Goal: Task Accomplishment & Management: Use online tool/utility

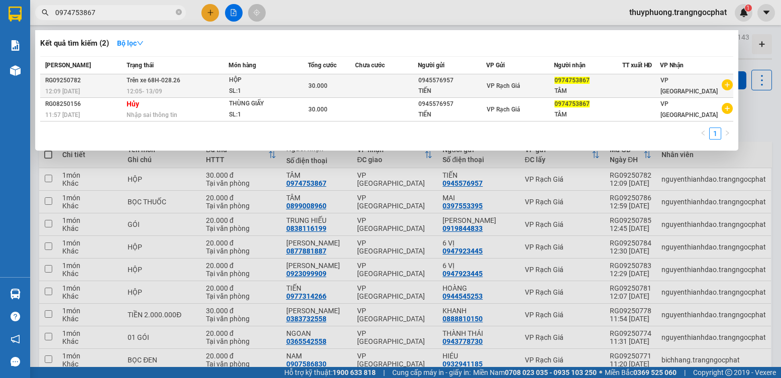
click at [553, 88] on div "VP Rạch Giá" at bounding box center [520, 85] width 67 height 11
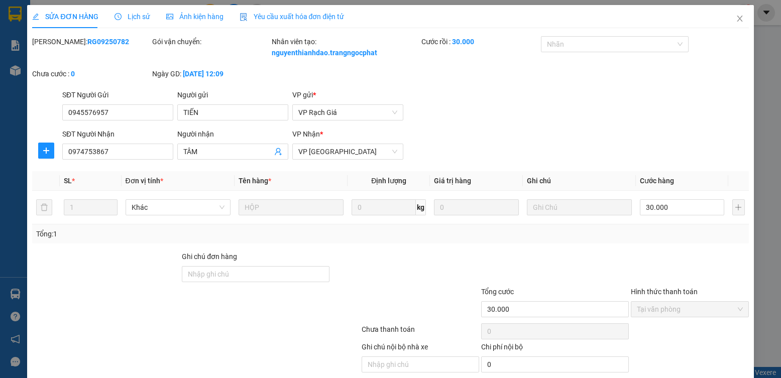
type input "0945576957"
type input "TIẾN"
type input "0974753867"
type input "TÂM"
type input "30.000"
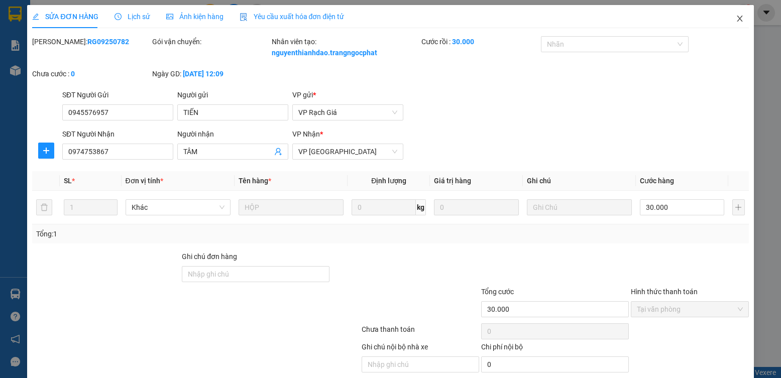
click at [736, 19] on icon "close" at bounding box center [740, 19] width 8 height 8
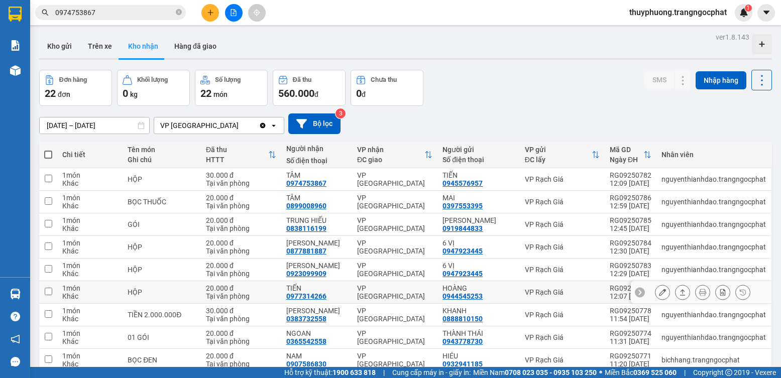
click at [52, 290] on input "checkbox" at bounding box center [49, 292] width 8 height 8
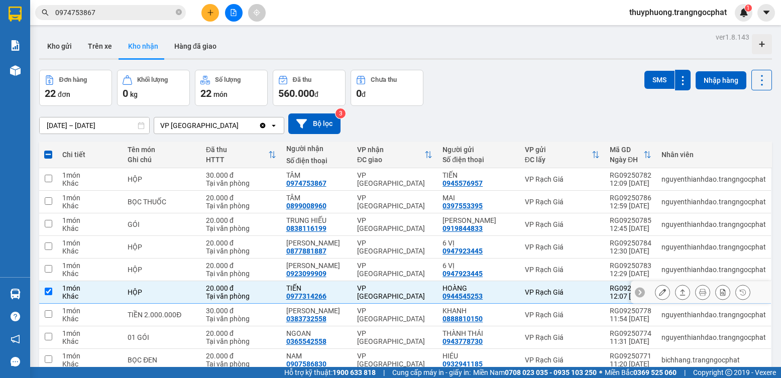
click at [45, 289] on input "checkbox" at bounding box center [49, 292] width 8 height 8
checkbox input "false"
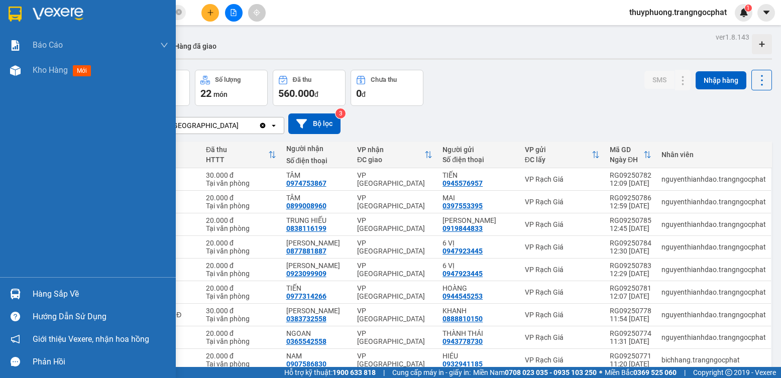
click at [41, 297] on div "Hàng sắp về" at bounding box center [101, 294] width 136 height 15
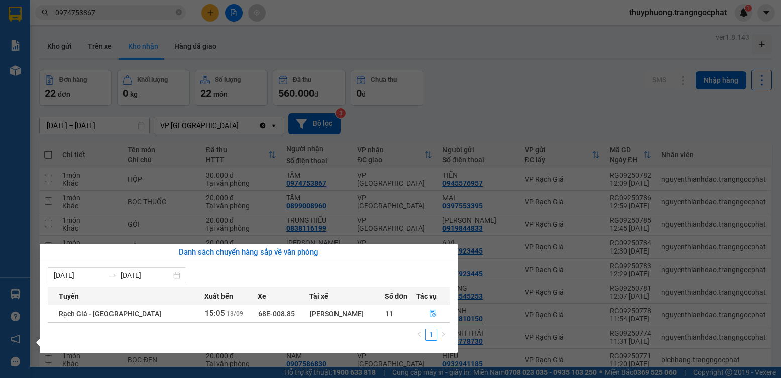
click at [286, 148] on section "Kết quả tìm kiếm ( 2 ) Bộ lọc Mã ĐH Trạng thái Món hàng Tổng cước Chưa cước Ngư…" at bounding box center [390, 189] width 781 height 378
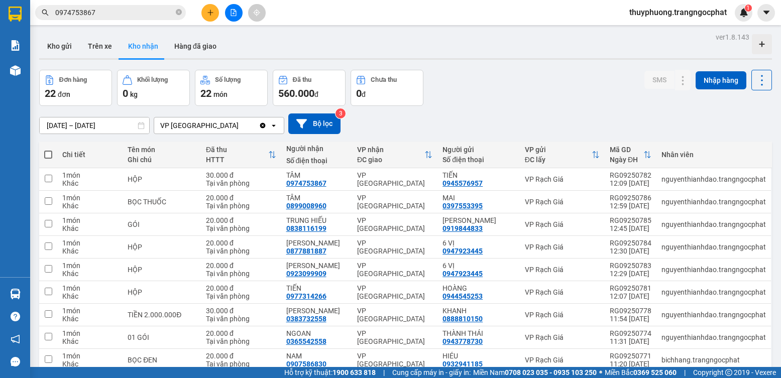
click at [131, 5] on div "Kết quả tìm kiếm ( 2 ) Bộ lọc Mã ĐH Trạng thái Món hàng Tổng cước Chưa cước Ngư…" at bounding box center [98, 13] width 196 height 18
click at [131, 17] on input "0974753867" at bounding box center [114, 12] width 118 height 11
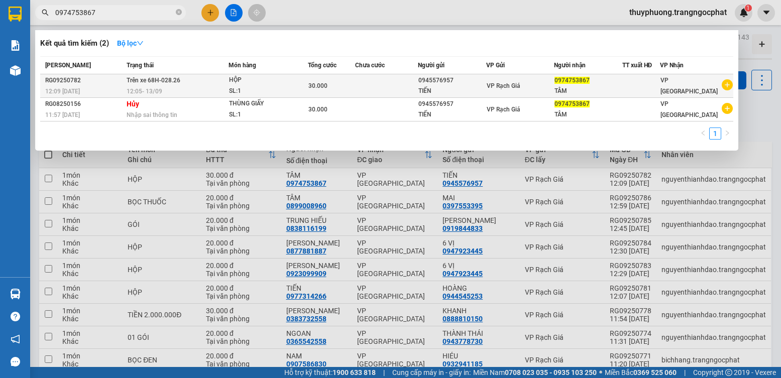
click at [540, 91] on td "VP Rạch Giá" at bounding box center [520, 86] width 68 height 24
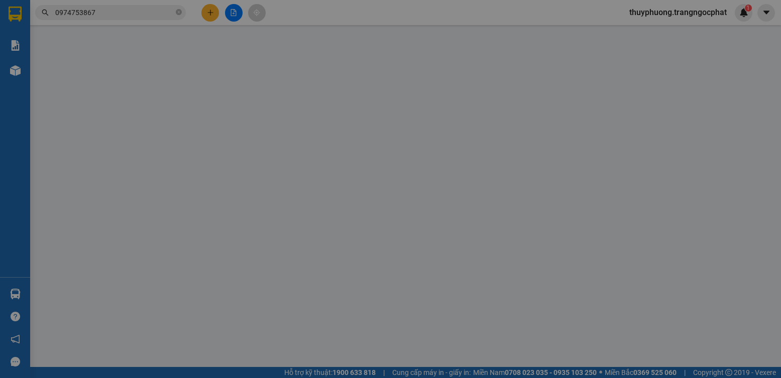
type input "0945576957"
type input "TIẾN"
type input "0974753867"
type input "TÂM"
type input "30.000"
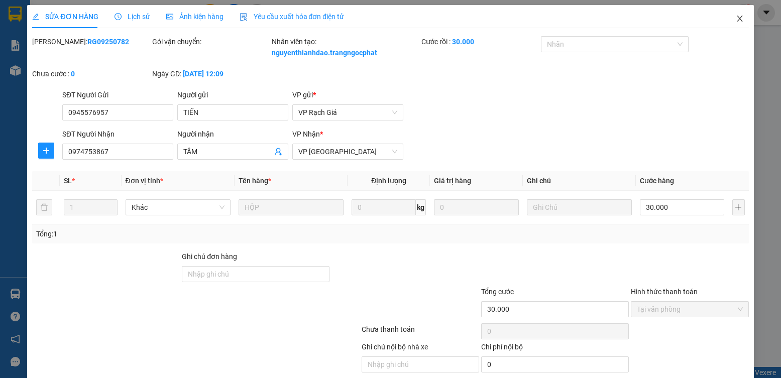
click at [739, 15] on span "Close" at bounding box center [740, 19] width 28 height 28
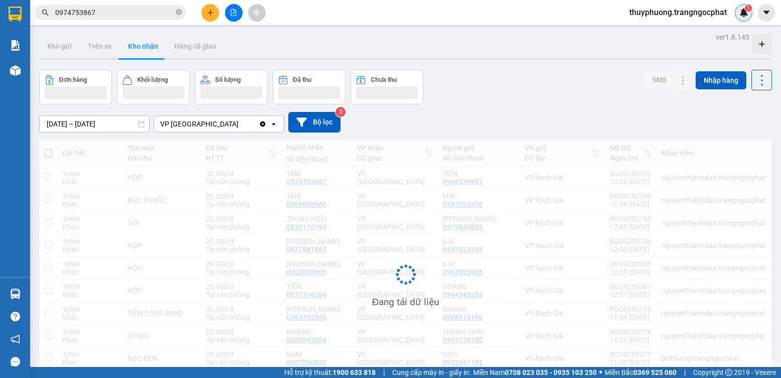
click at [738, 15] on div "1" at bounding box center [744, 13] width 18 height 18
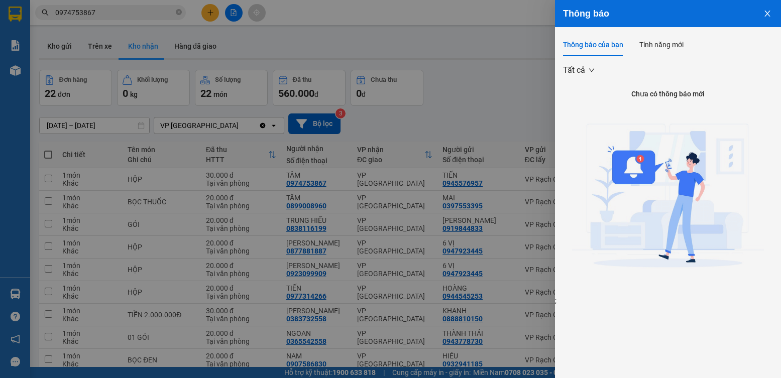
click at [770, 17] on icon "close" at bounding box center [767, 14] width 8 height 8
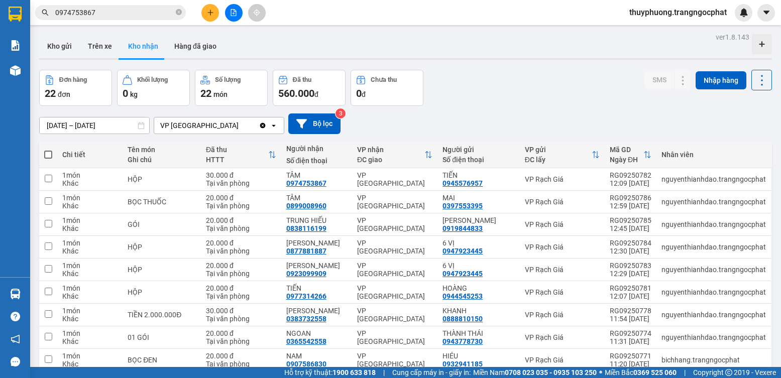
drag, startPoint x: 537, startPoint y: 64, endPoint x: 541, endPoint y: 69, distance: 6.0
click at [540, 67] on div "ver 1.8.143 Kho gửi Trên xe Kho nhận Hàng đã giao Đơn hàng 22 đơn Khối lượng 0 …" at bounding box center [405, 230] width 741 height 400
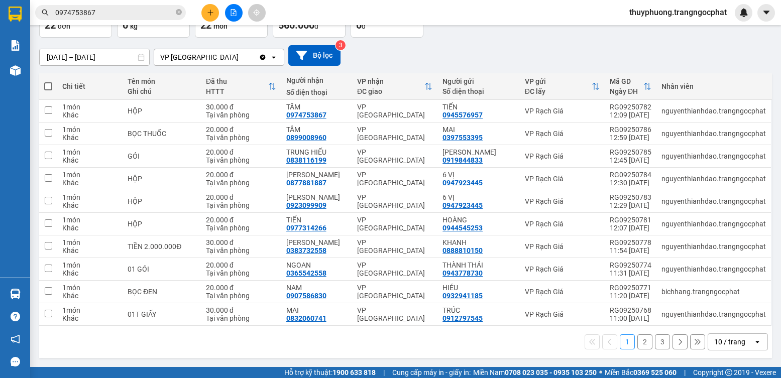
click at [637, 340] on button "2" at bounding box center [644, 341] width 15 height 15
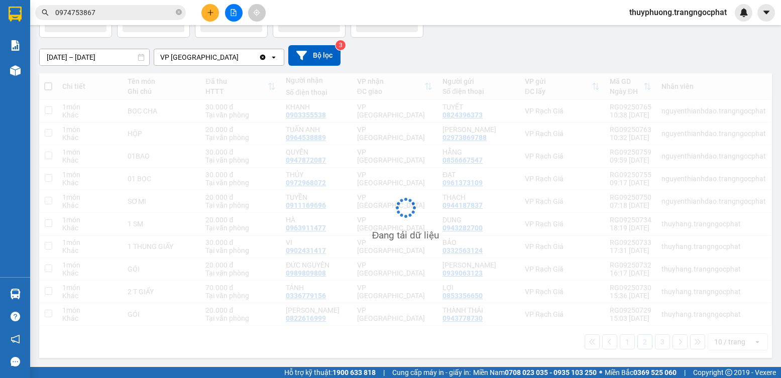
scroll to position [0, 0]
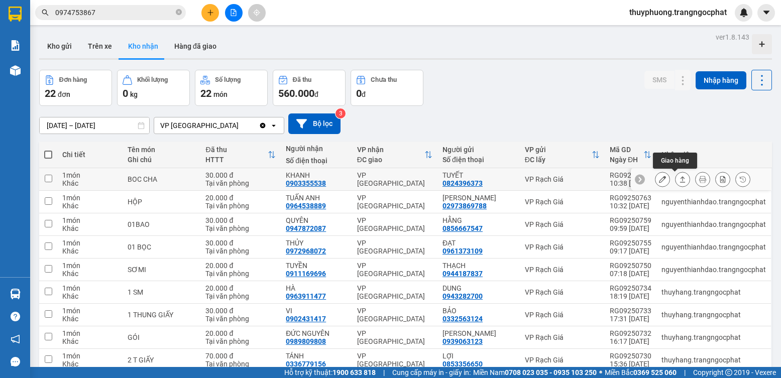
click at [664, 184] on div at bounding box center [702, 179] width 95 height 15
click at [679, 183] on icon at bounding box center [682, 179] width 7 height 7
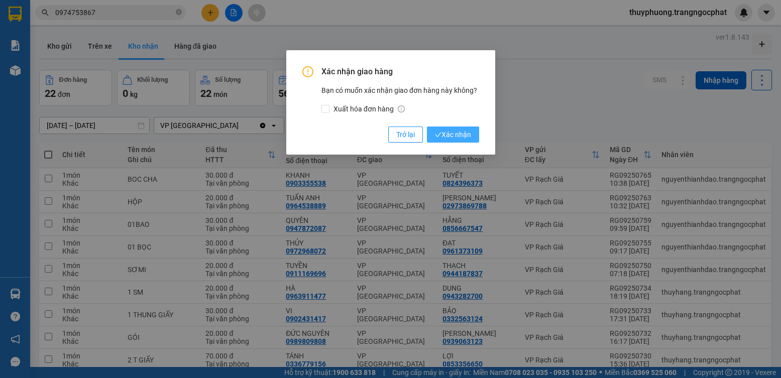
click at [427, 127] on button "Xác nhận" at bounding box center [453, 135] width 52 height 16
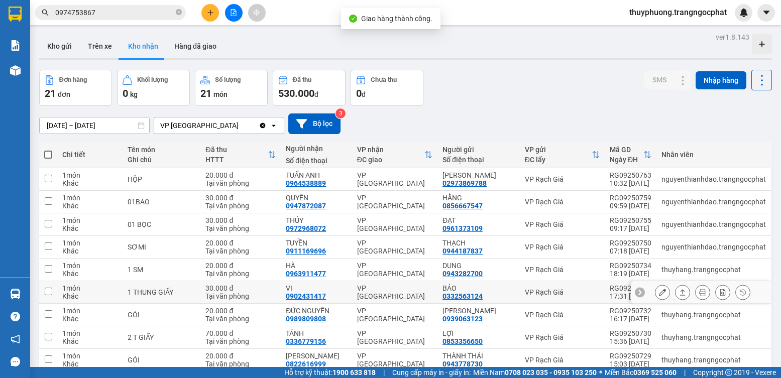
scroll to position [68, 0]
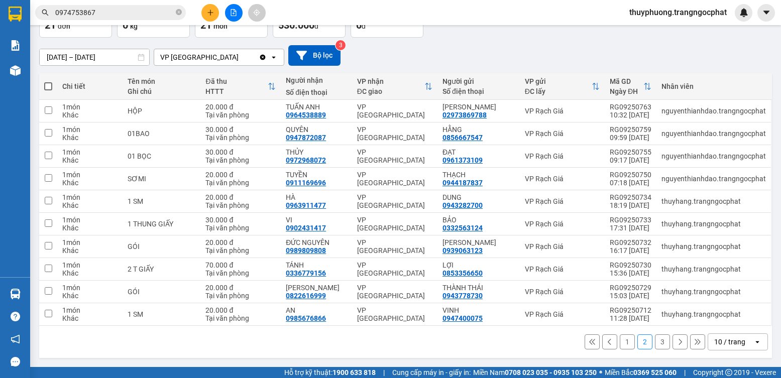
click at [641, 343] on button "2" at bounding box center [644, 341] width 15 height 15
click at [625, 341] on button "1" at bounding box center [627, 341] width 15 height 15
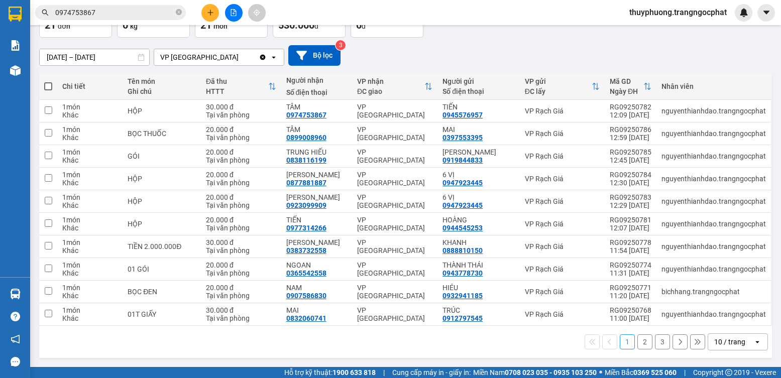
click at [655, 341] on button "3" at bounding box center [662, 341] width 15 height 15
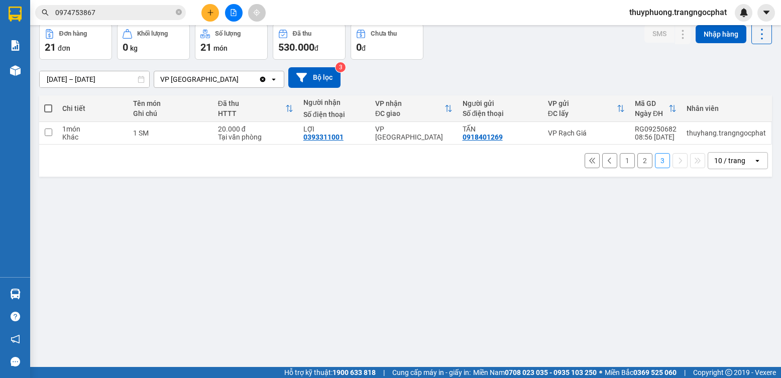
click at [624, 160] on button "1" at bounding box center [627, 160] width 15 height 15
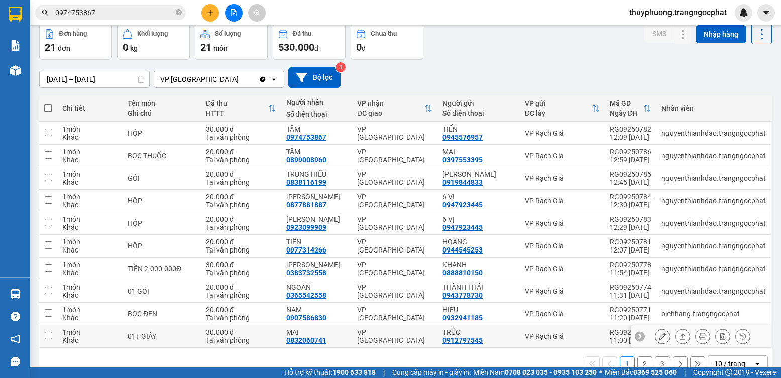
scroll to position [68, 0]
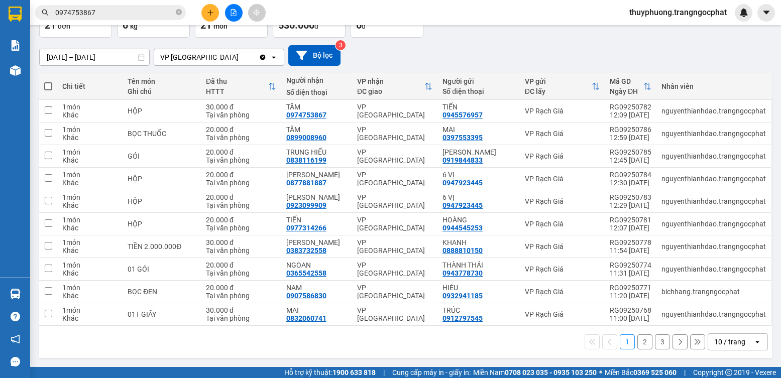
click at [637, 341] on button "2" at bounding box center [644, 341] width 15 height 15
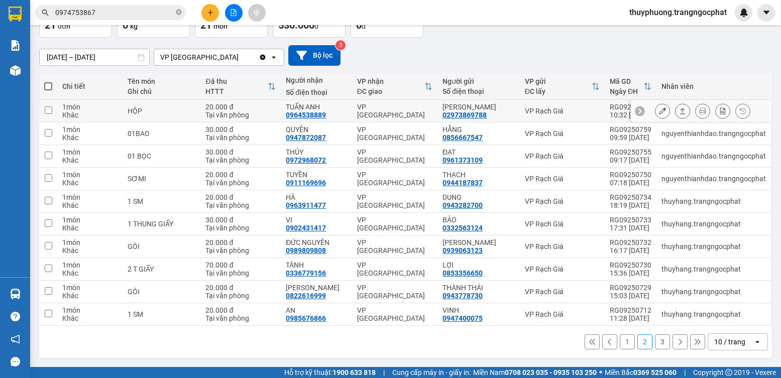
scroll to position [0, 0]
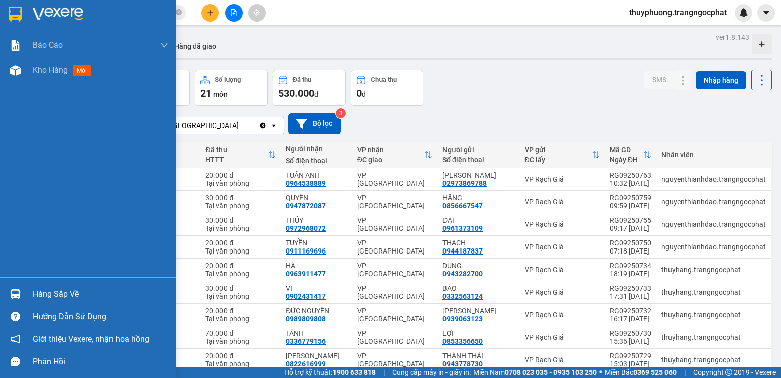
click at [40, 287] on div "Hàng sắp về" at bounding box center [101, 294] width 136 height 15
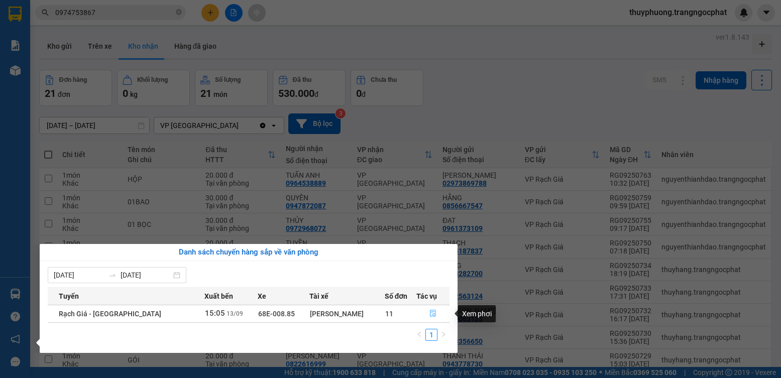
click at [429, 311] on icon "file-done" at bounding box center [432, 313] width 7 height 7
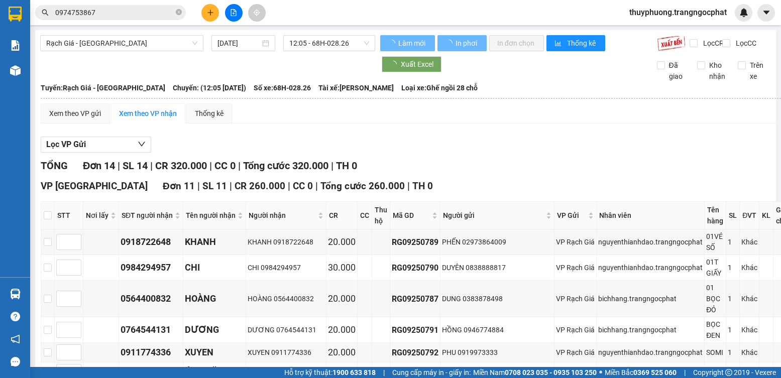
scroll to position [201, 0]
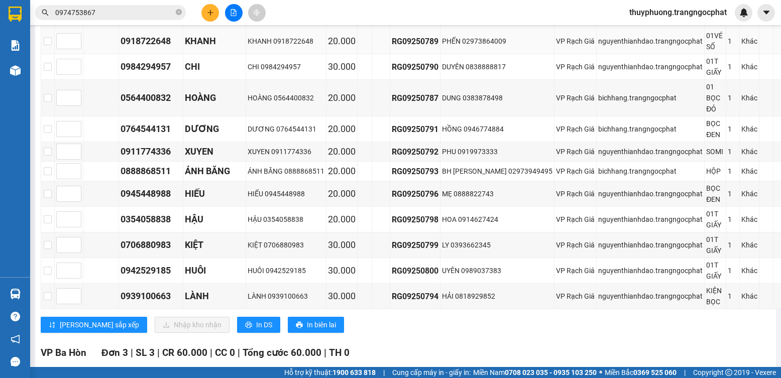
click at [151, 48] on div "0918722648" at bounding box center [151, 41] width 61 height 14
copy div "0918722648"
click at [141, 74] on div "0984294957" at bounding box center [151, 67] width 61 height 14
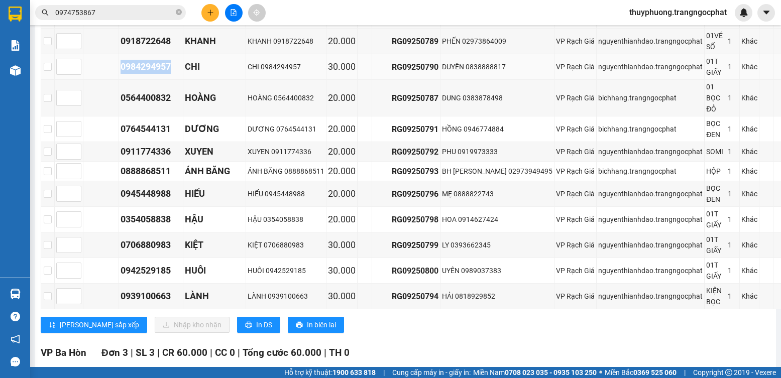
drag, startPoint x: 137, startPoint y: 76, endPoint x: 156, endPoint y: 80, distance: 19.4
click at [156, 74] on div "0984294957" at bounding box center [151, 67] width 61 height 14
copy div "0984294957"
click at [145, 101] on div "0564400832" at bounding box center [151, 98] width 61 height 14
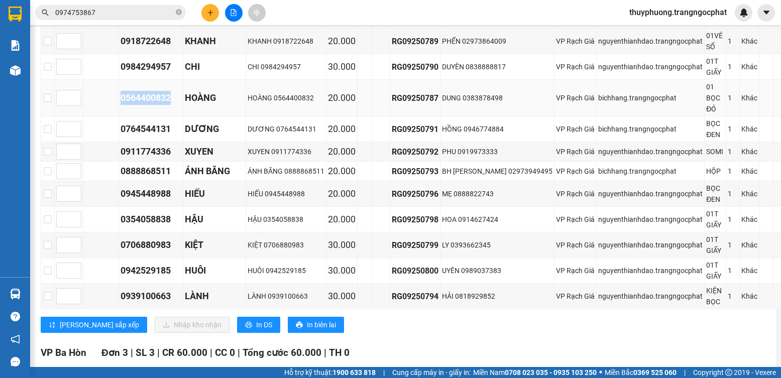
copy div "0564400832"
click at [148, 136] on div "0764544131" at bounding box center [151, 129] width 61 height 14
copy div "0764544131"
click at [144, 159] on div "0911774336" at bounding box center [151, 152] width 61 height 14
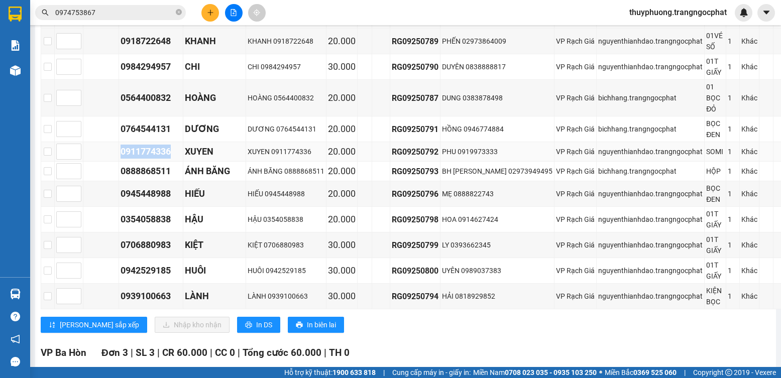
click at [144, 159] on div "0911774336" at bounding box center [151, 152] width 61 height 14
copy div "0911774336"
click at [156, 178] on div "0888868511" at bounding box center [151, 171] width 61 height 14
copy div "0888868511"
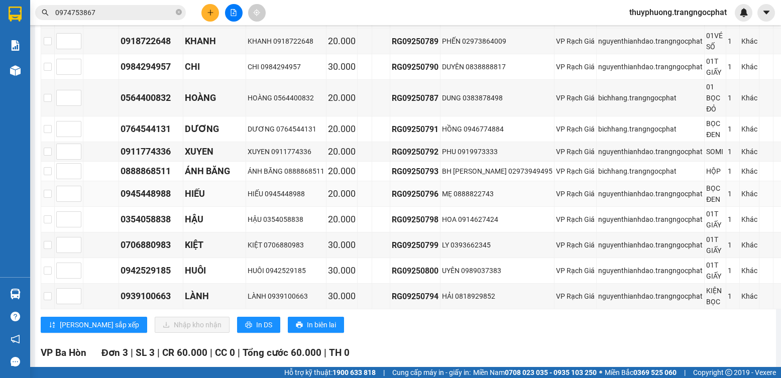
click at [135, 201] on div "0945448988" at bounding box center [151, 194] width 61 height 14
copy div "0945448988"
click at [152, 226] on div "0354058838" at bounding box center [151, 219] width 61 height 14
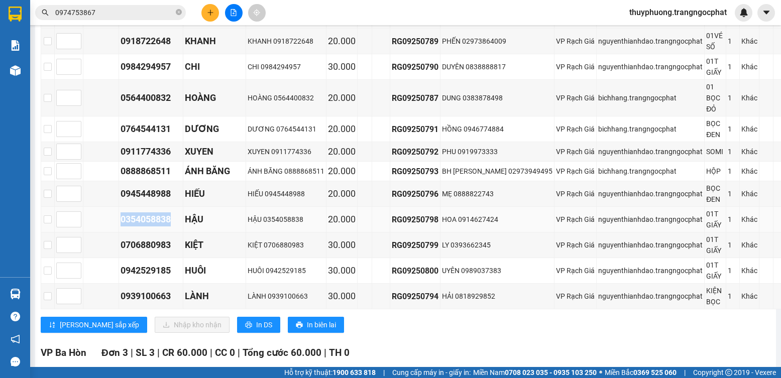
copy div "0354058838"
click at [148, 252] on div "0706880983" at bounding box center [151, 245] width 61 height 14
copy div "0706880983"
click at [156, 278] on div "0942529185" at bounding box center [151, 271] width 61 height 14
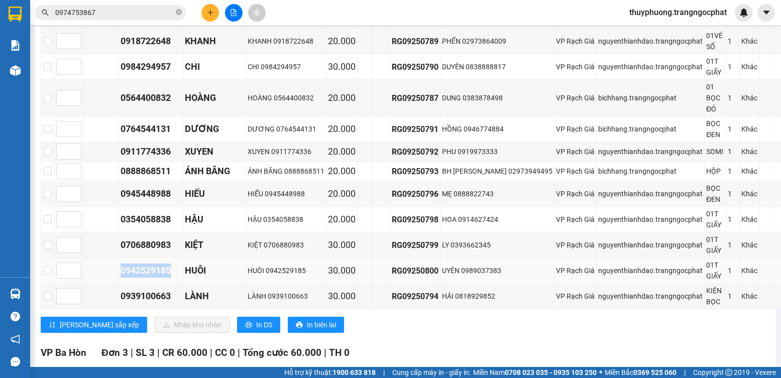
click at [156, 278] on div "0942529185" at bounding box center [151, 271] width 61 height 14
copy div "0942529185"
click at [157, 303] on div "0939100663" at bounding box center [151, 296] width 61 height 14
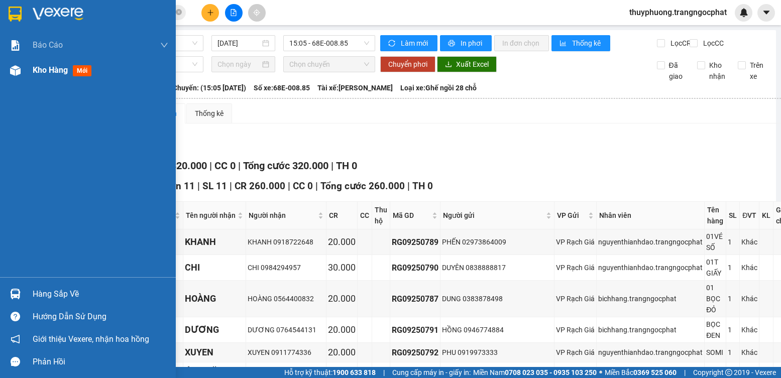
click at [62, 66] on span "Kho hàng" at bounding box center [50, 70] width 35 height 10
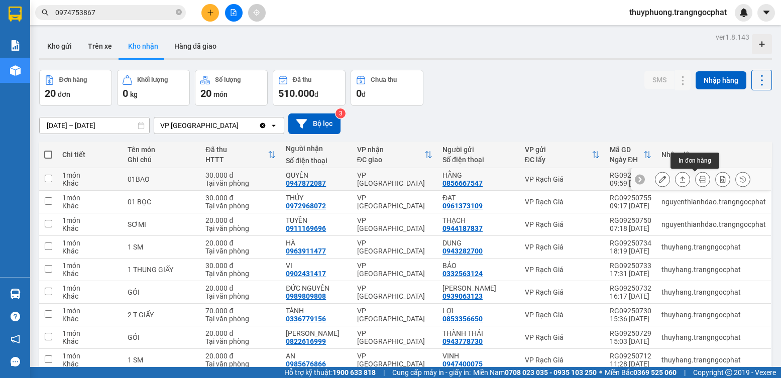
click at [680, 177] on icon at bounding box center [683, 179] width 6 height 6
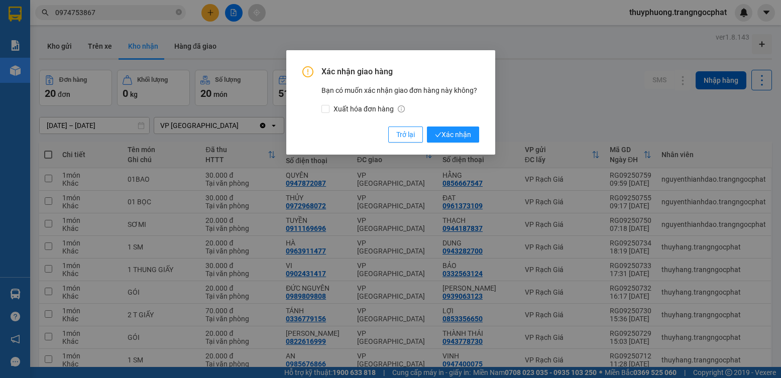
click at [427, 127] on button "Xác nhận" at bounding box center [453, 135] width 52 height 16
